Goal: Task Accomplishment & Management: Use online tool/utility

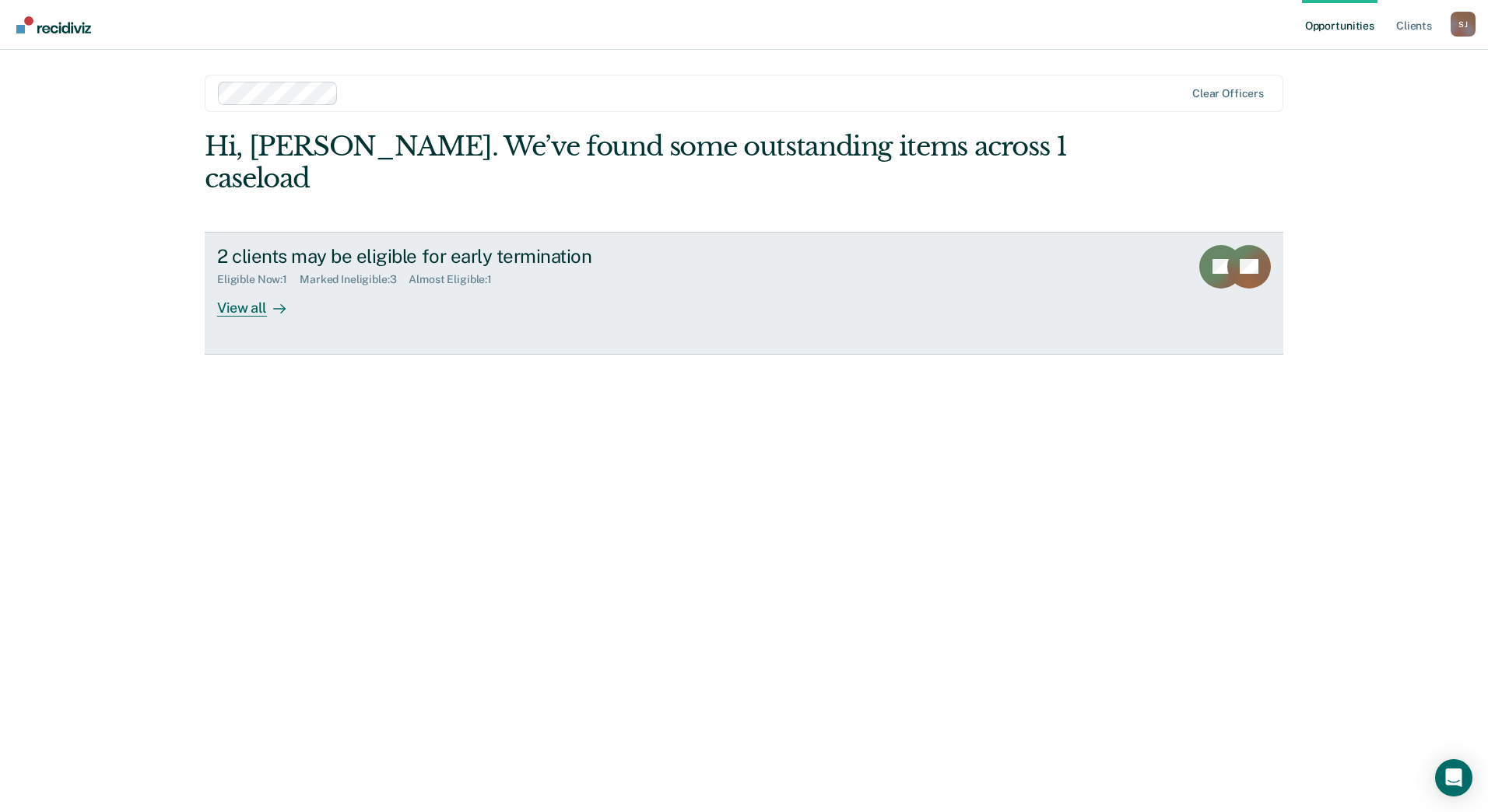
click at [224, 287] on div "View all" at bounding box center [261, 301] width 88 height 30
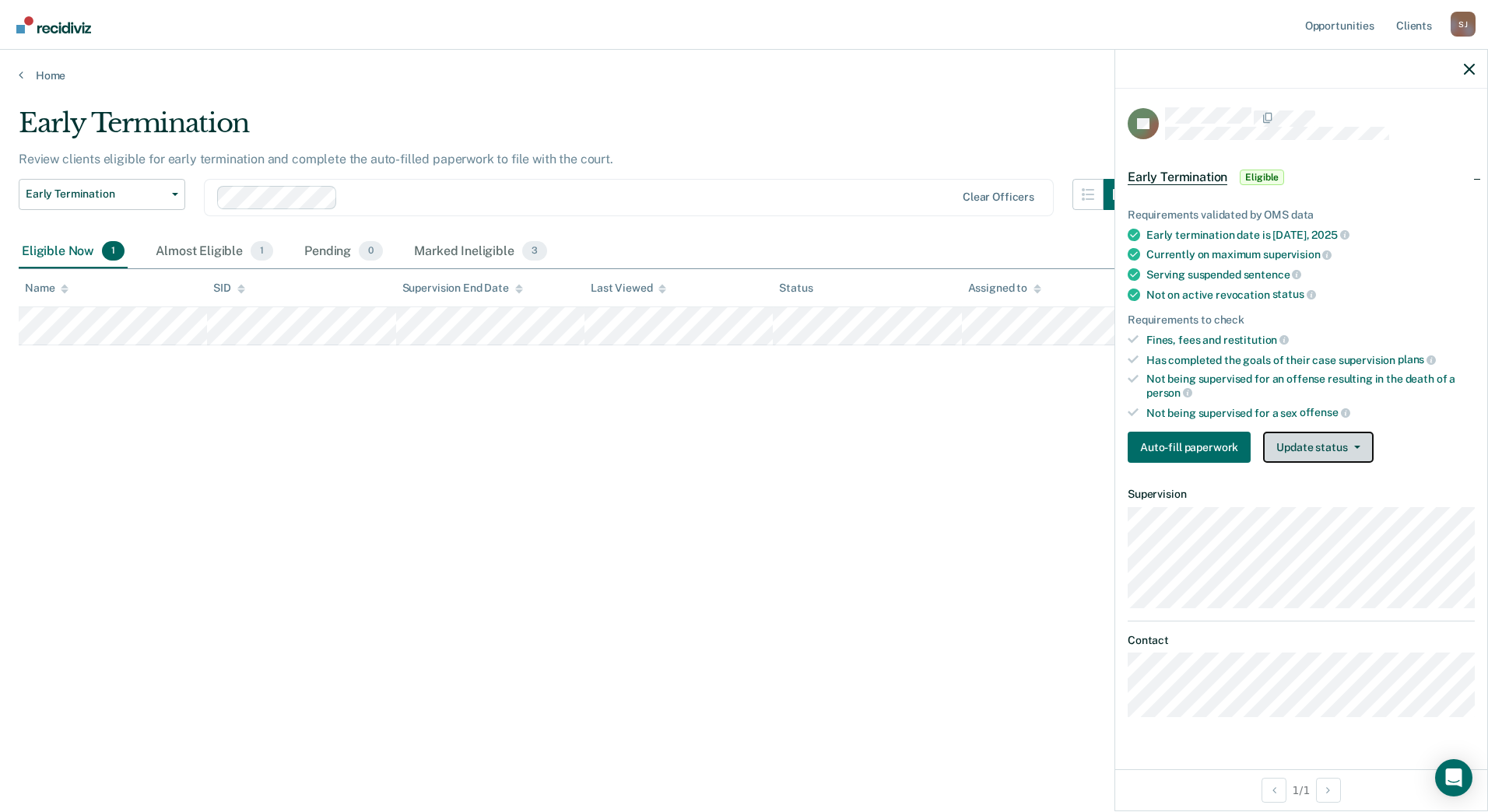
click at [1330, 453] on button "Update status" at bounding box center [1318, 447] width 110 height 31
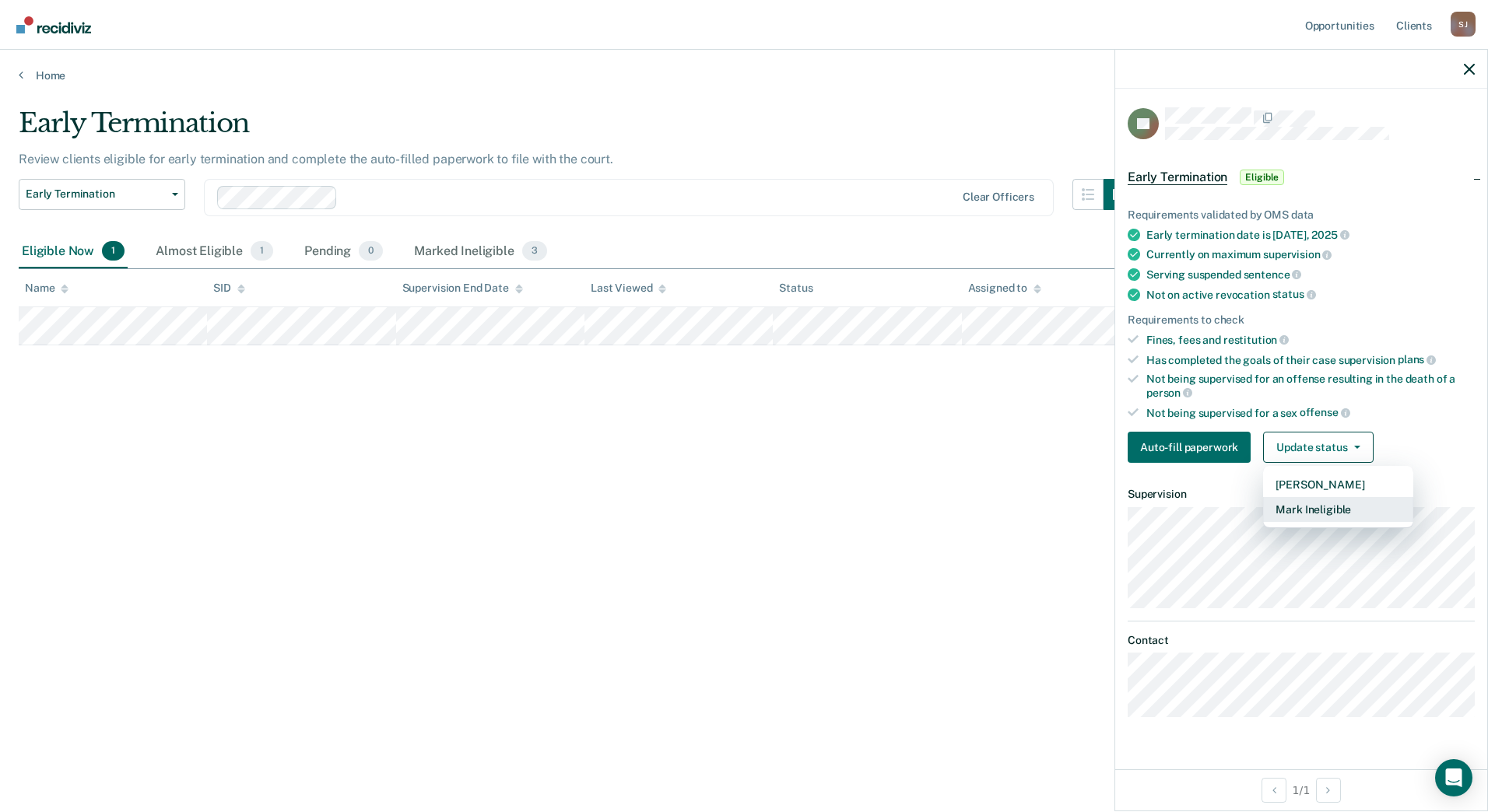
click at [1325, 512] on button "Mark Ineligible" at bounding box center [1338, 509] width 150 height 25
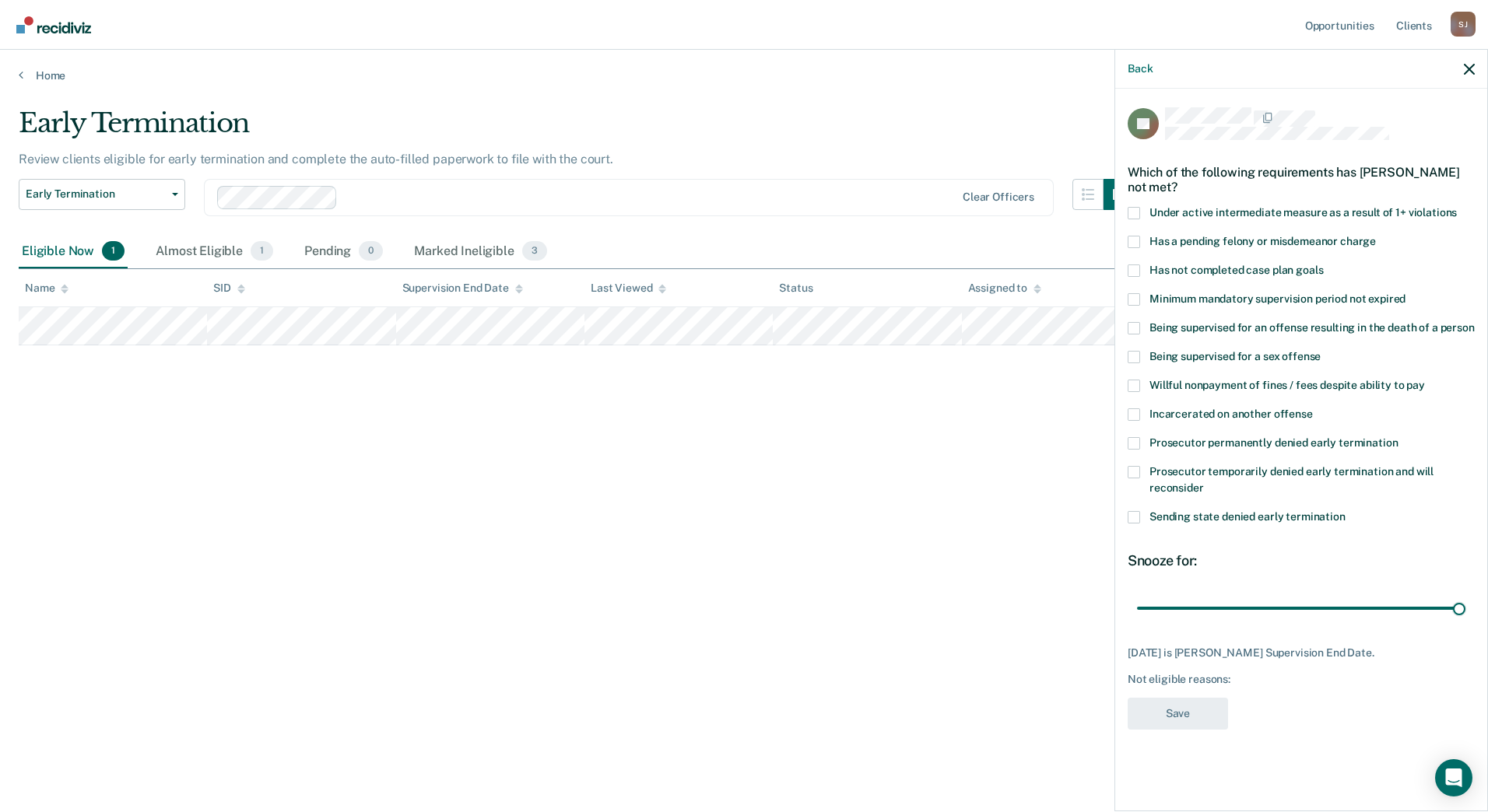
drag, startPoint x: 1239, startPoint y: 611, endPoint x: 1468, endPoint y: 607, distance: 229.0
click at [1466, 607] on input "range" at bounding box center [1301, 609] width 329 height 27
type input "94"
click at [1461, 603] on input "range" at bounding box center [1301, 609] width 329 height 27
click at [1134, 353] on div "JH Which of the following requirements has [PERSON_NAME] not met? Under active …" at bounding box center [1301, 423] width 347 height 632
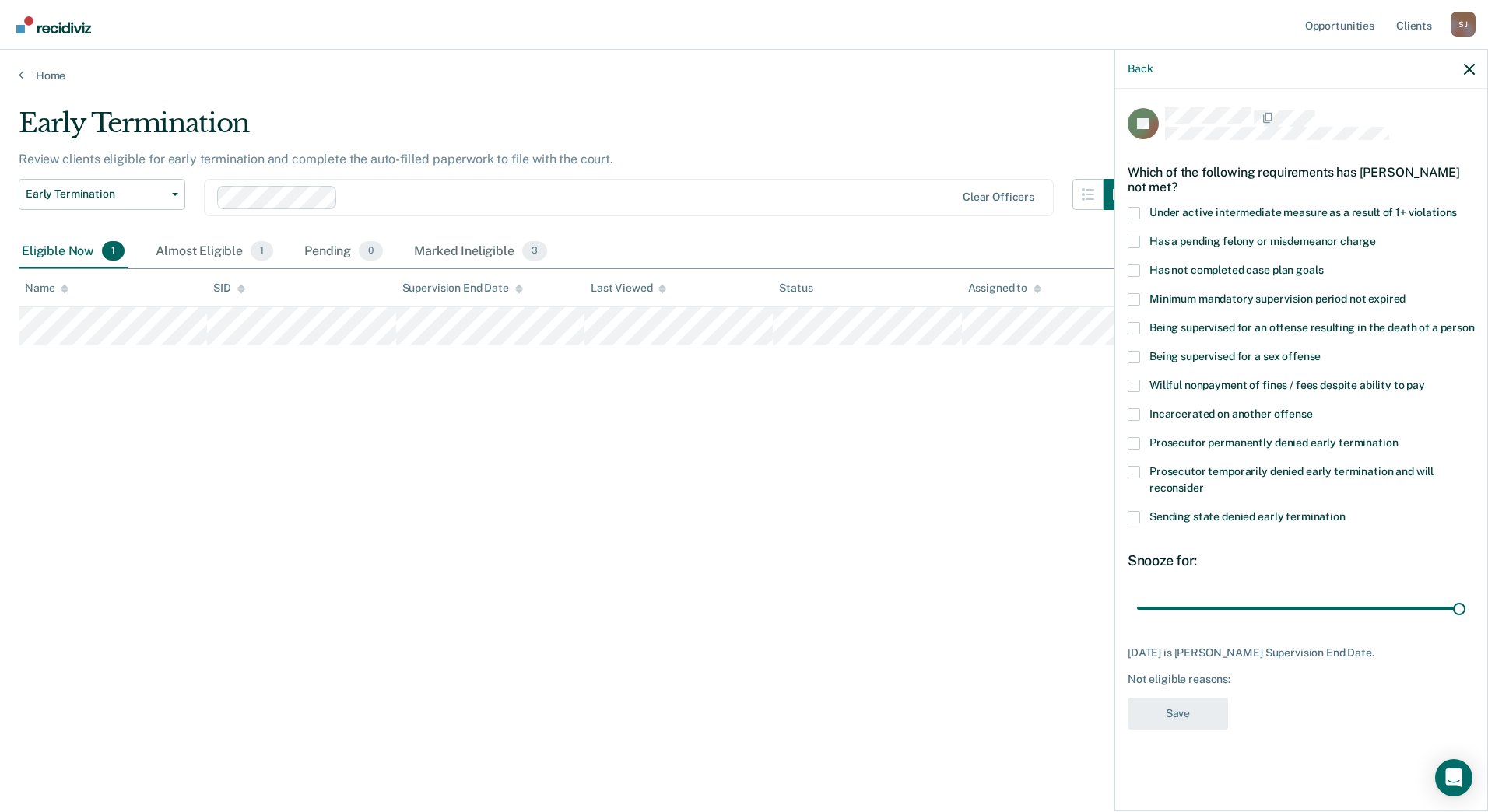
click at [1134, 353] on span at bounding box center [1133, 357] width 13 height 13
click at [1321, 351] on input "Being supervised for a sex offense" at bounding box center [1321, 351] width 0 height 0
click at [1180, 700] on button "Save" at bounding box center [1177, 713] width 100 height 32
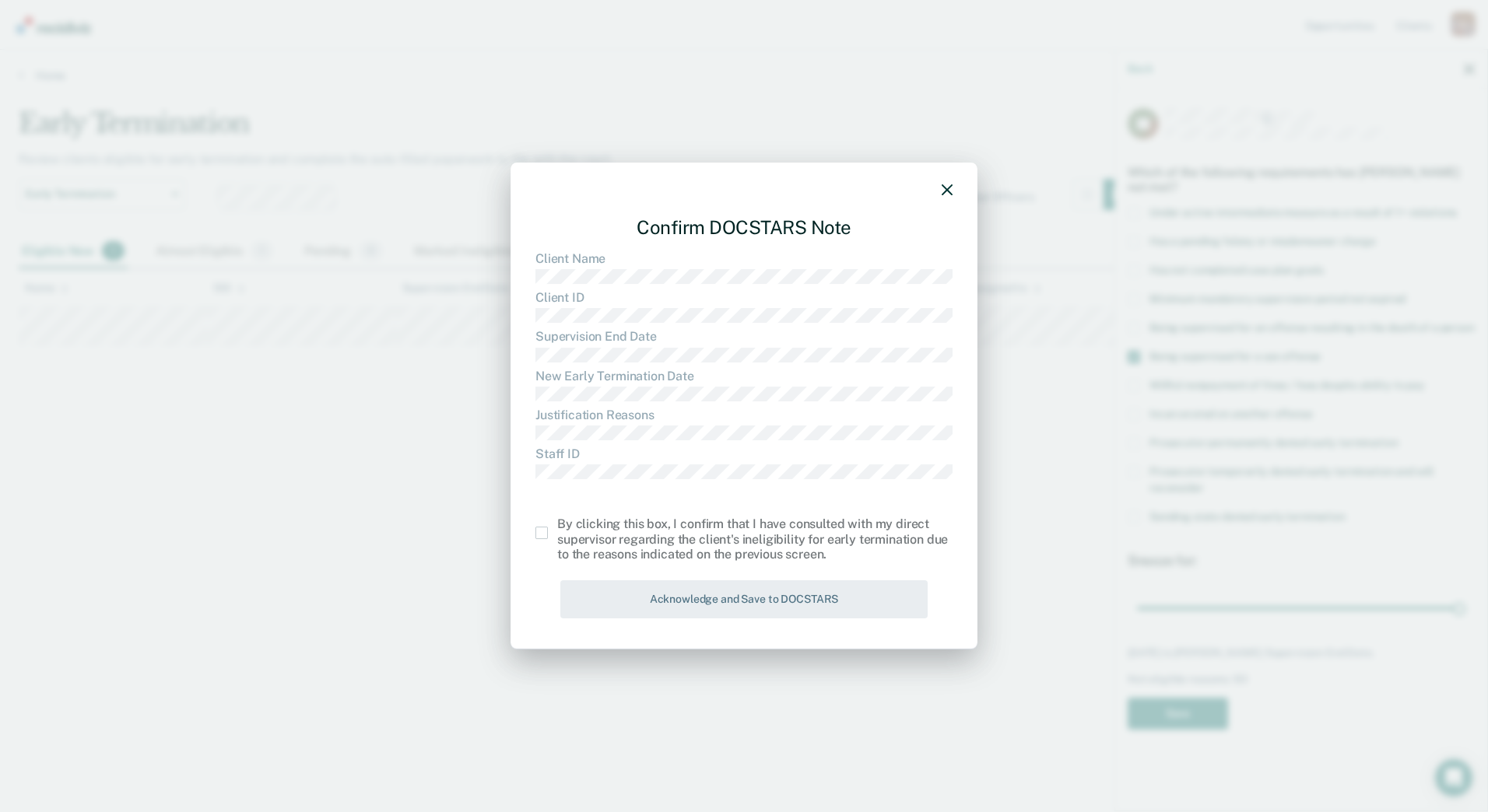
click at [538, 536] on span at bounding box center [542, 533] width 13 height 13
click at [557, 527] on input "checkbox" at bounding box center [557, 527] width 0 height 0
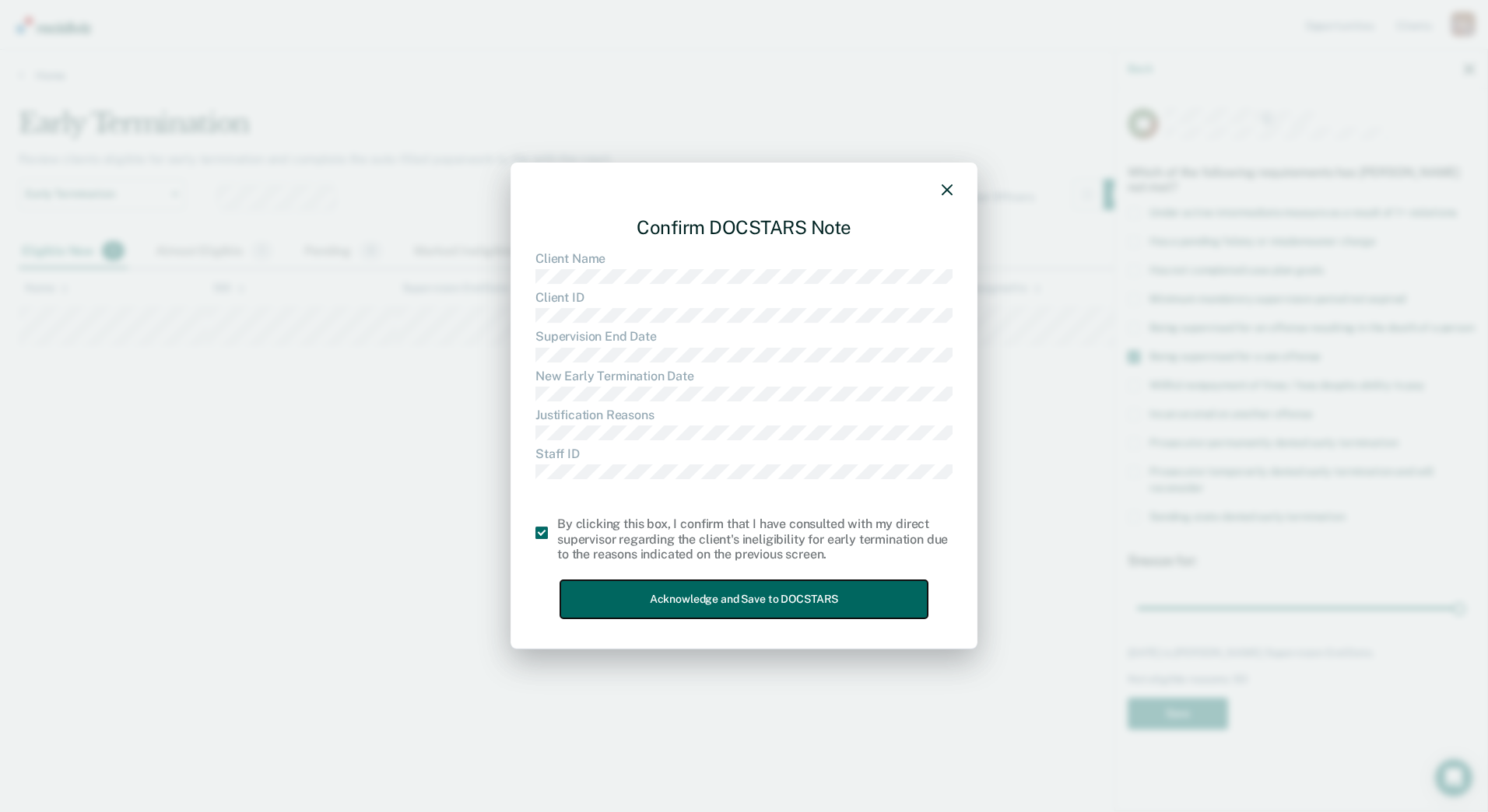
click at [725, 603] on button "Acknowledge and Save to DOCSTARS" at bounding box center [744, 599] width 367 height 38
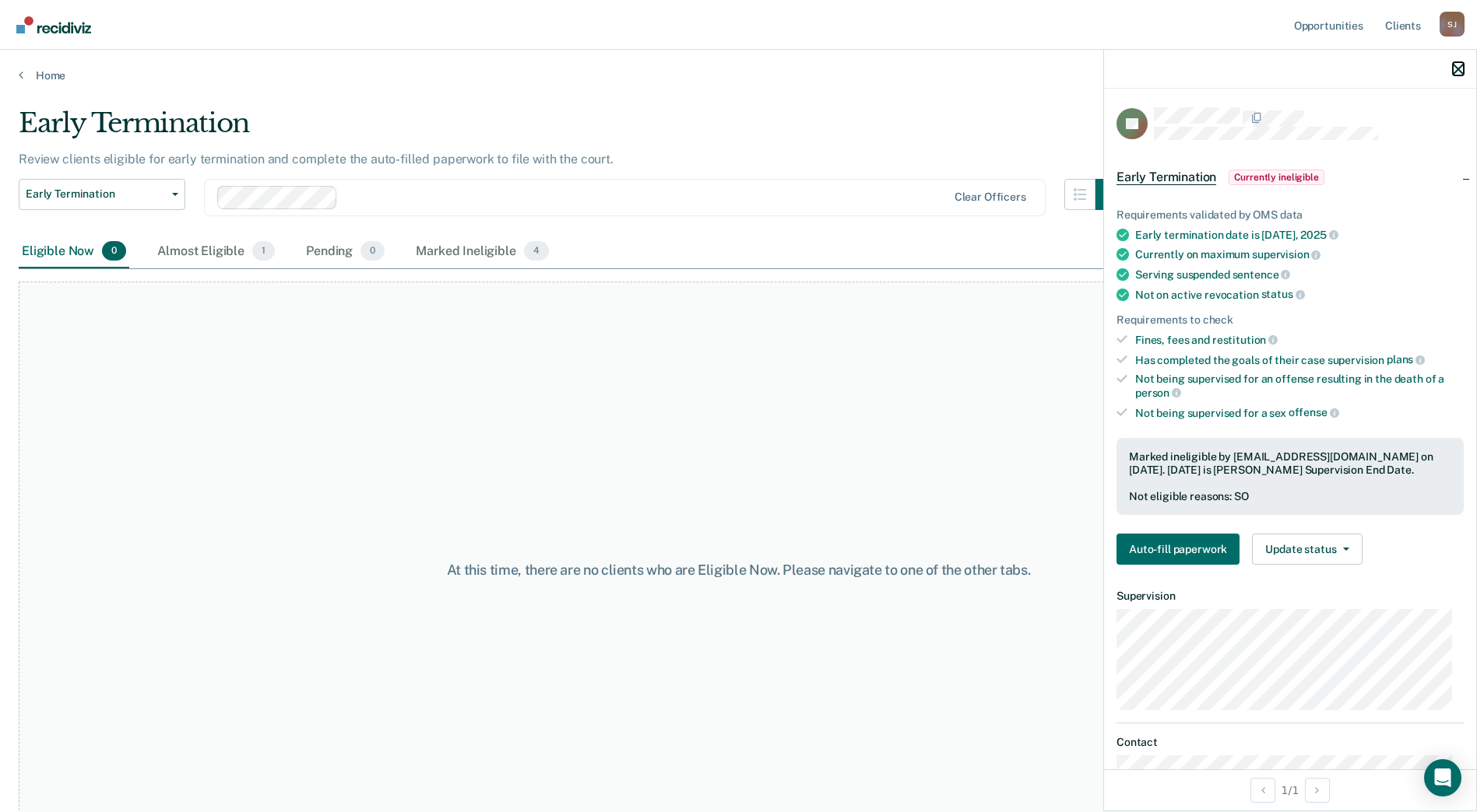
click at [1461, 69] on icon "button" at bounding box center [1457, 69] width 11 height 11
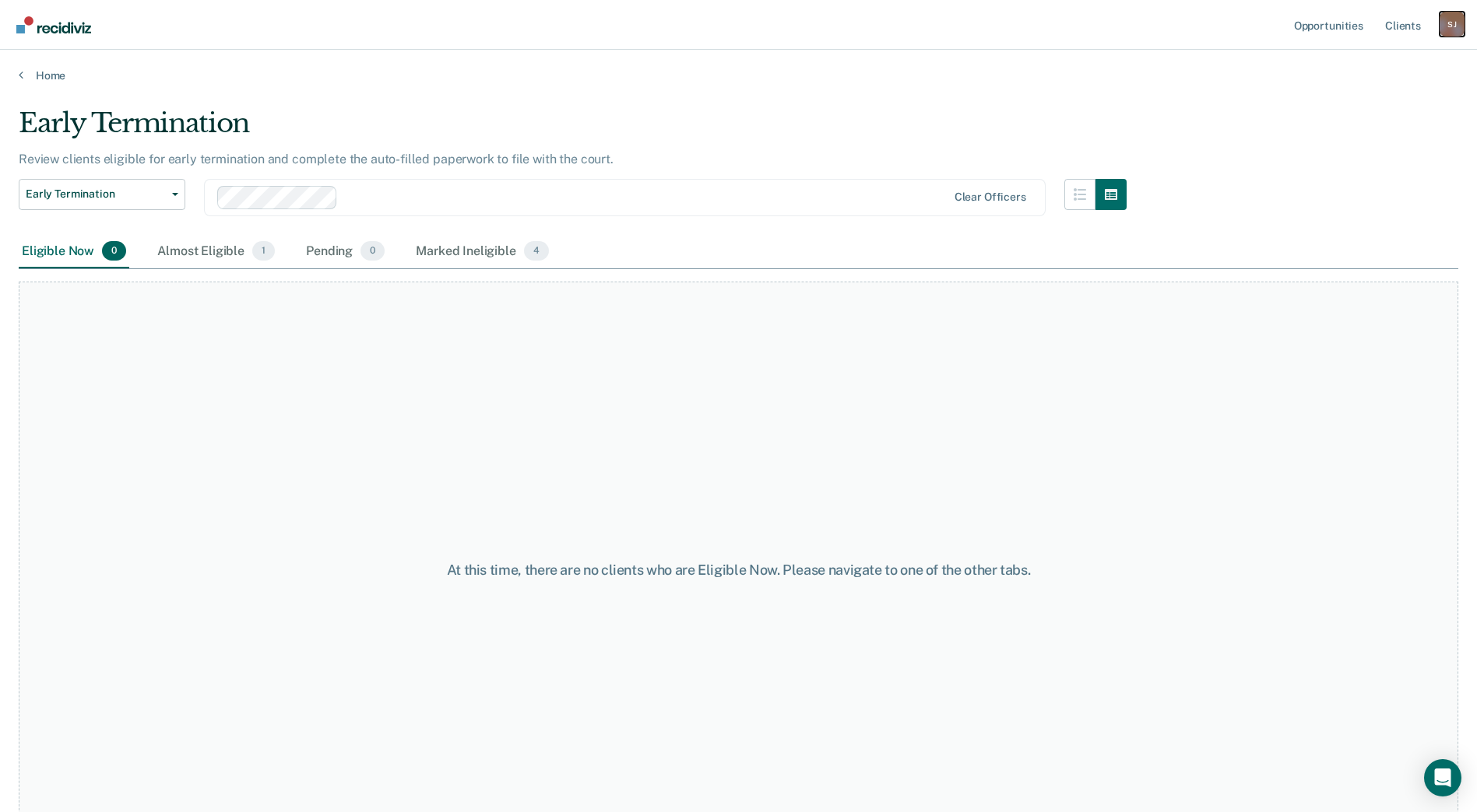
click at [1454, 27] on div "[PERSON_NAME]" at bounding box center [1451, 24] width 25 height 25
click at [1342, 102] on link "Log Out" at bounding box center [1389, 101] width 125 height 13
